Goal: Find specific page/section: Find specific page/section

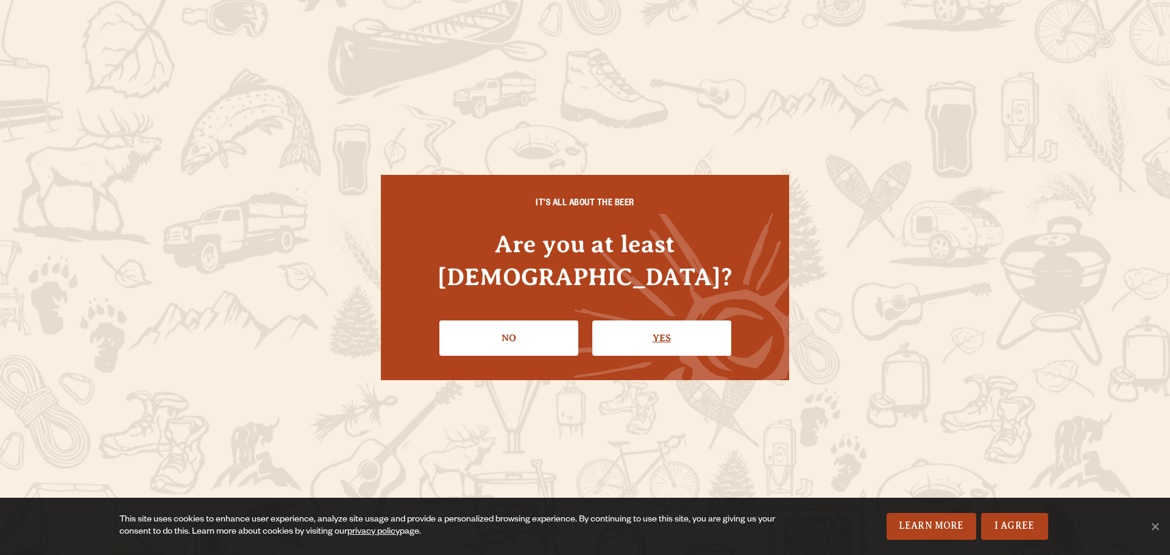
click at [620, 320] on link "Yes" at bounding box center [661, 337] width 139 height 35
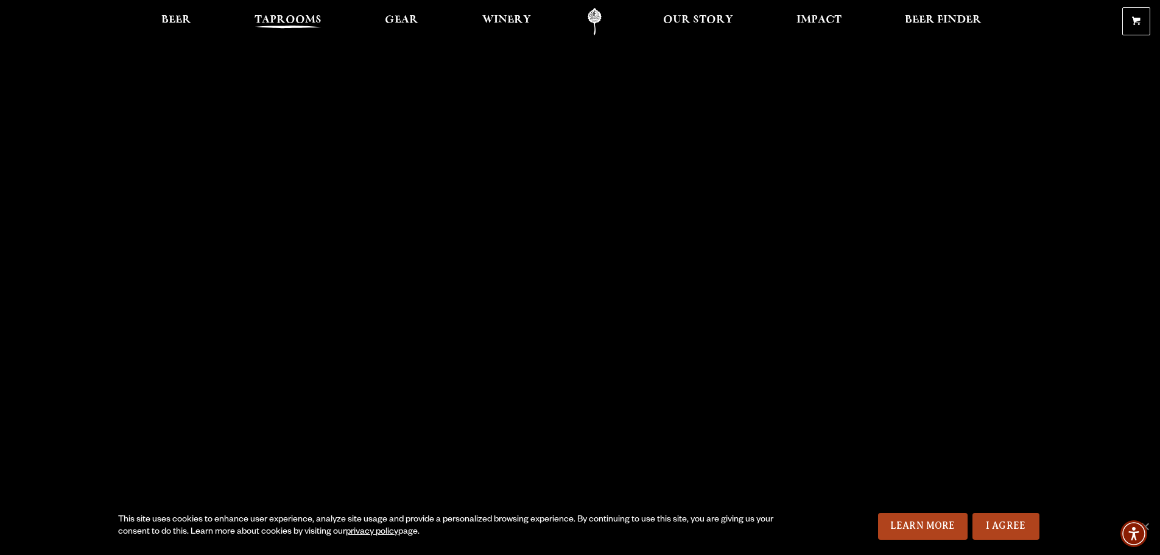
click at [291, 20] on span "Taprooms" at bounding box center [288, 20] width 67 height 10
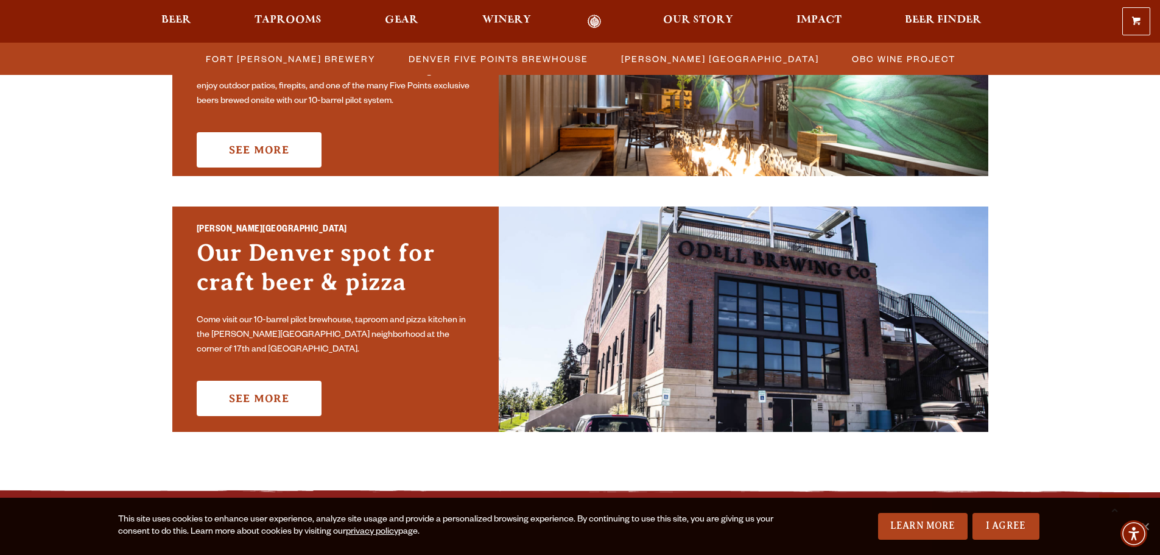
scroll to position [792, 0]
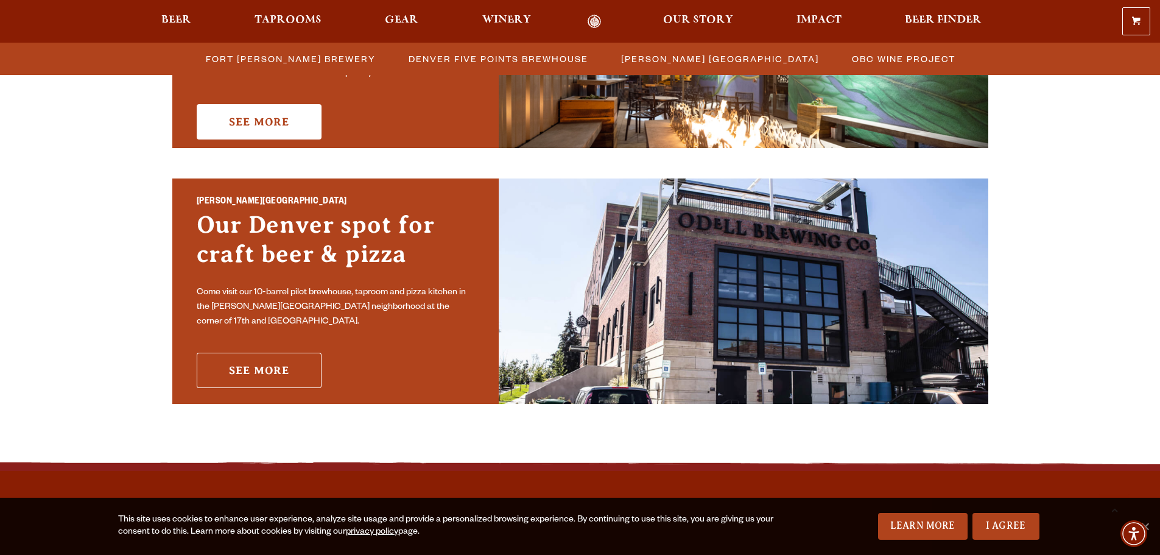
click at [255, 356] on link "See More" at bounding box center [259, 370] width 125 height 35
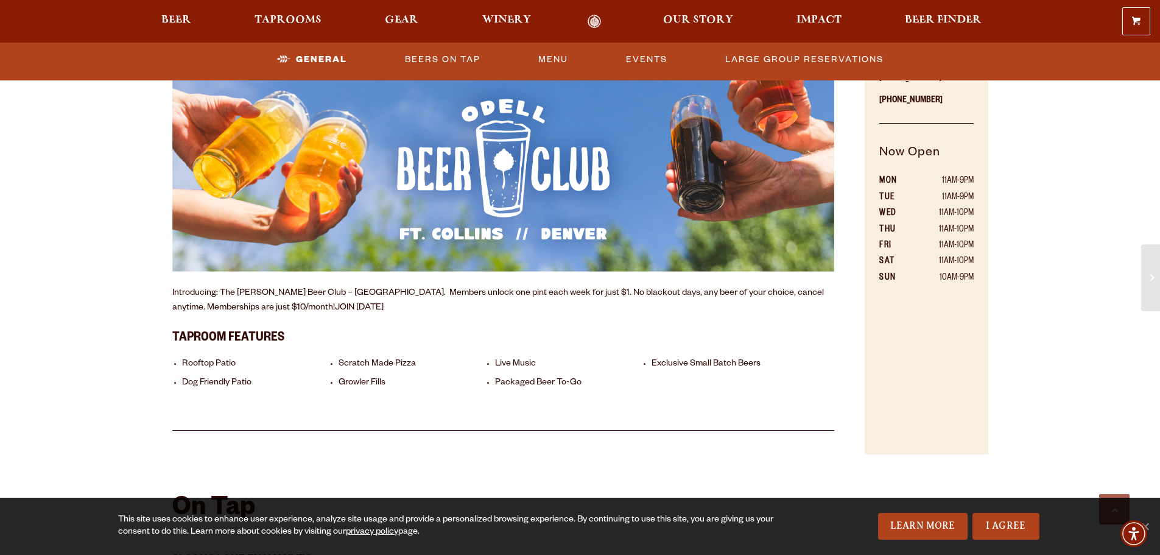
scroll to position [792, 0]
